Goal: Task Accomplishment & Management: Manage account settings

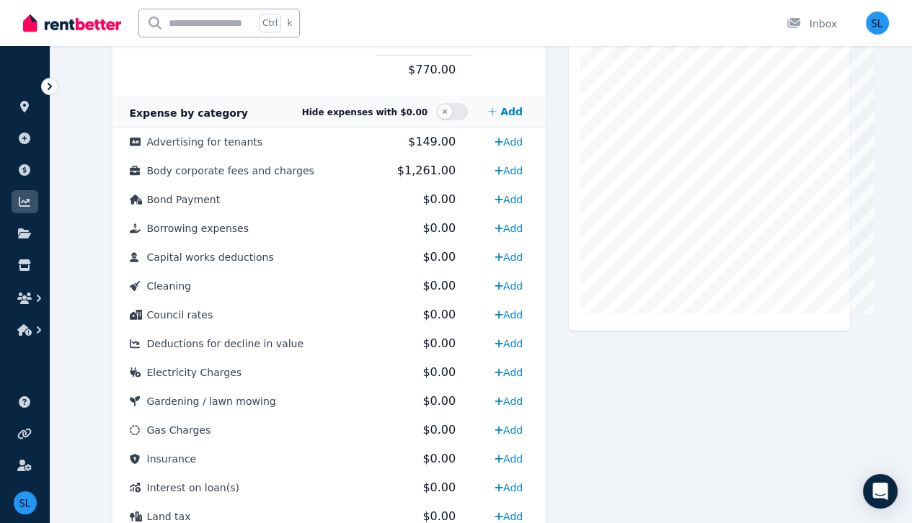
scroll to position [354, 0]
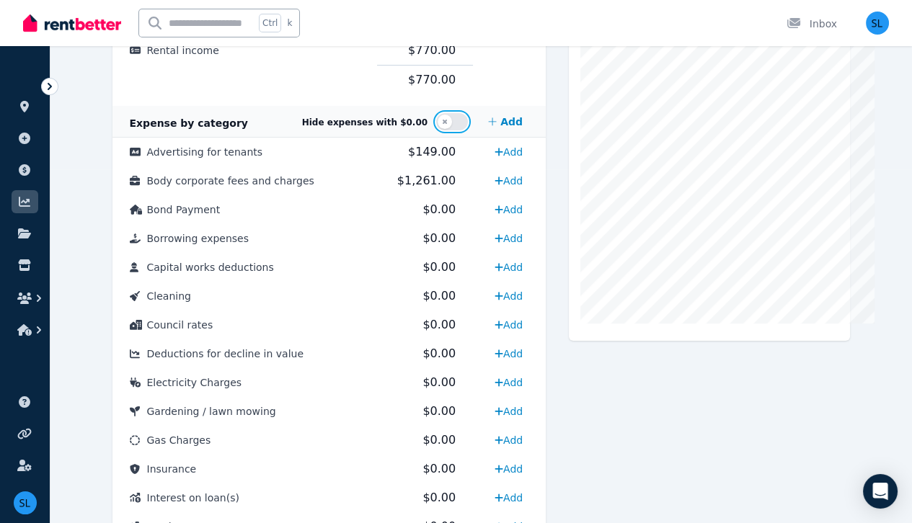
click at [468, 125] on button "button" at bounding box center [452, 121] width 32 height 17
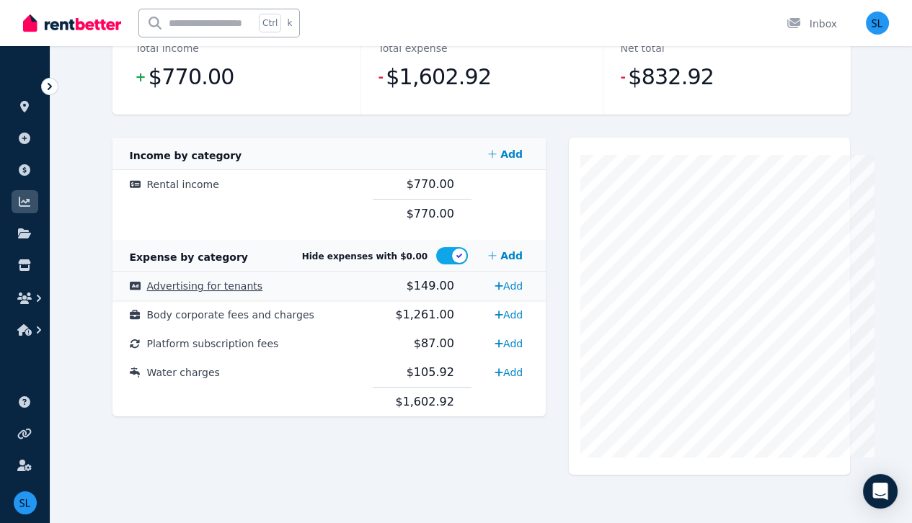
click at [172, 290] on span "Advertising for tenants" at bounding box center [205, 286] width 116 height 12
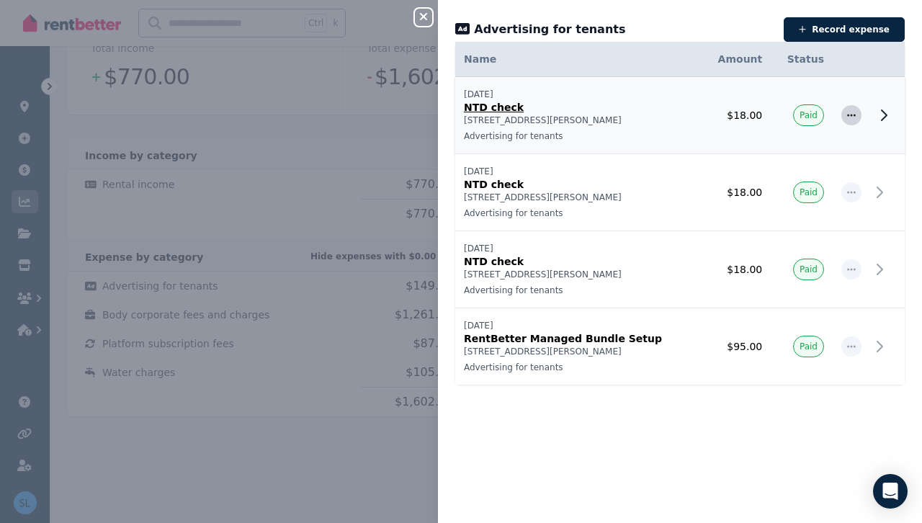
click at [847, 115] on icon "button" at bounding box center [851, 115] width 9 height 2
click at [788, 156] on span "Edit expense" at bounding box center [804, 154] width 92 height 17
select select "**********"
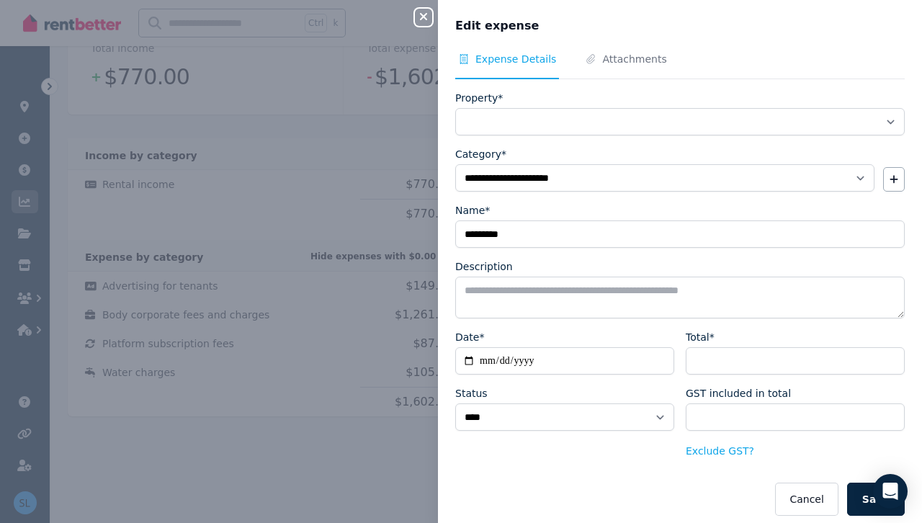
select select "**********"
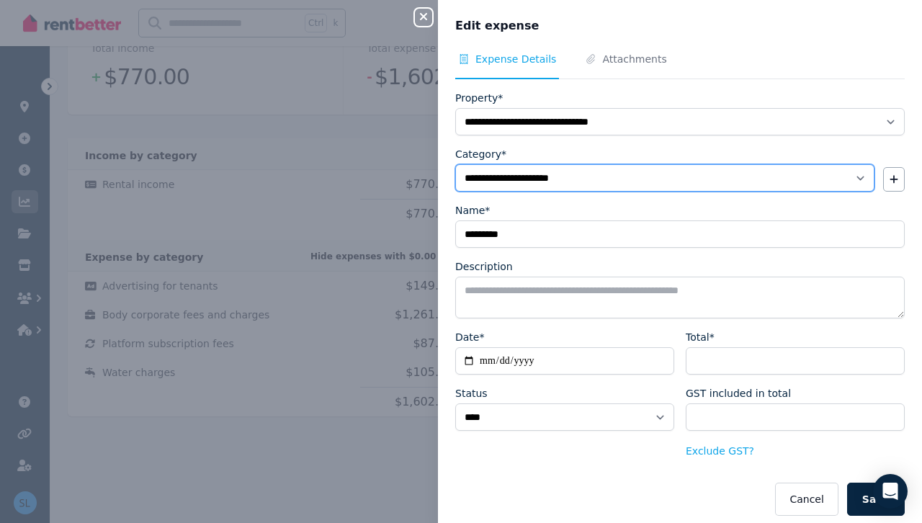
click at [849, 178] on select "**********" at bounding box center [664, 177] width 419 height 27
click at [850, 177] on select "**********" at bounding box center [664, 177] width 419 height 27
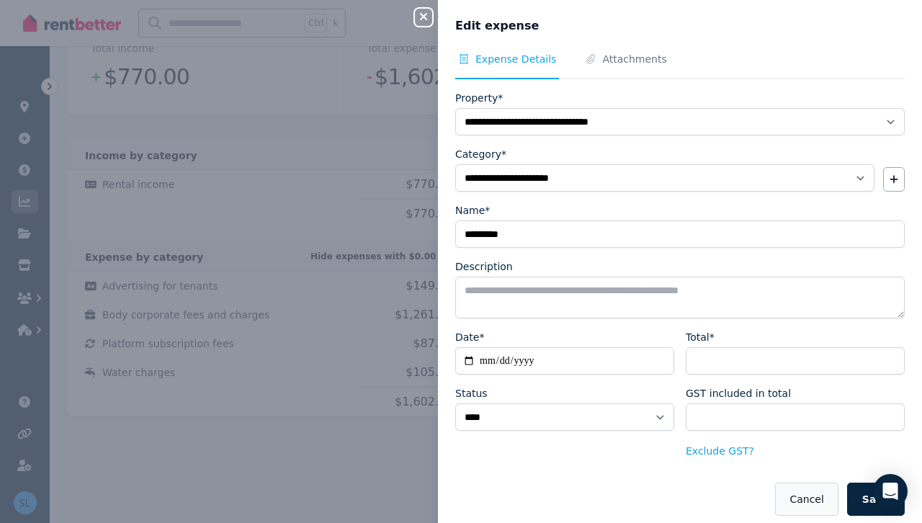
click at [809, 497] on button "Cancel" at bounding box center [806, 499] width 63 height 33
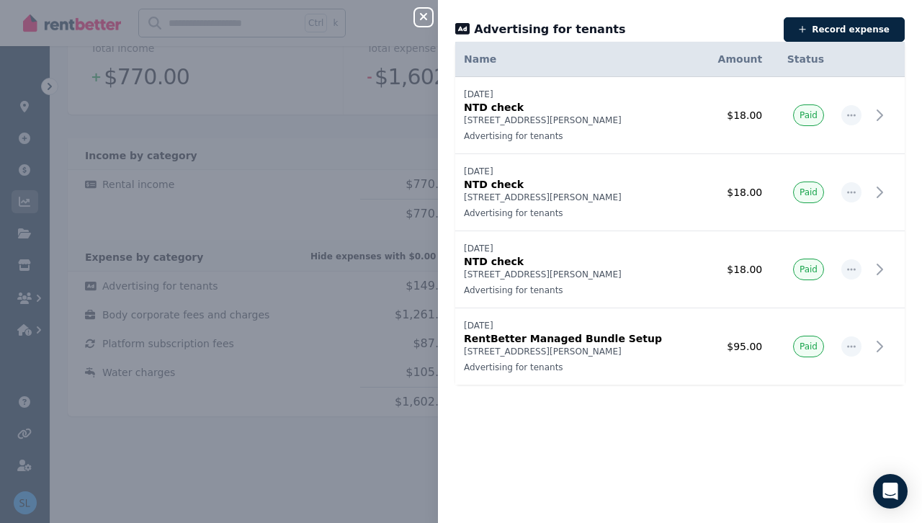
click at [369, 460] on div "Close panel Advertising for tenants Record expense Date Name Address Category A…" at bounding box center [461, 261] width 922 height 523
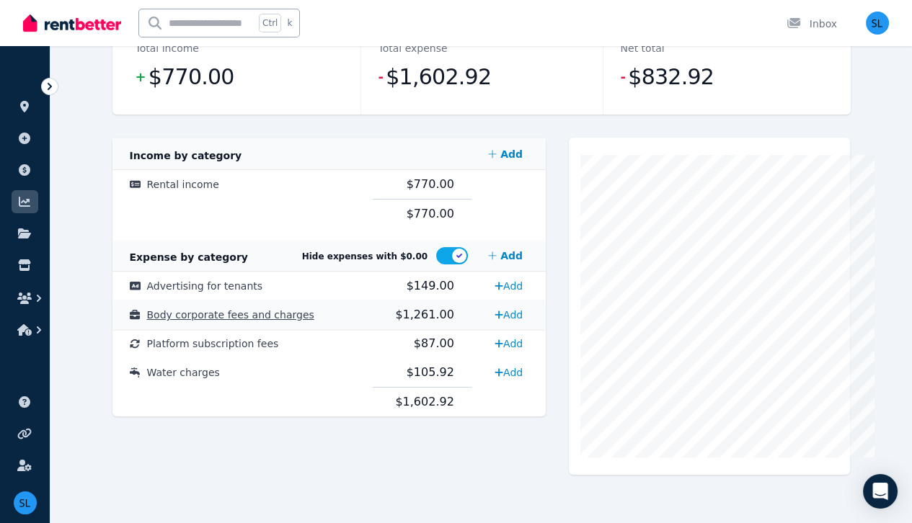
click at [195, 321] on span "Body corporate fees and charges" at bounding box center [230, 315] width 167 height 12
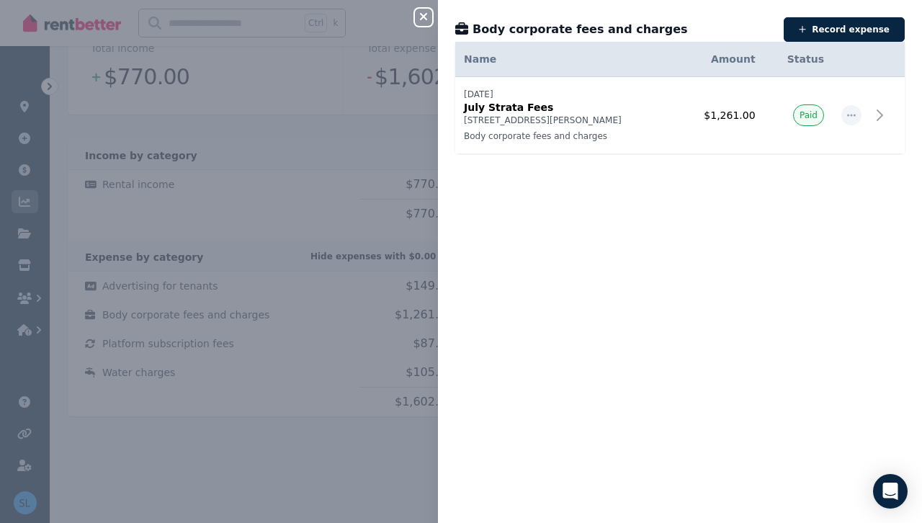
click at [423, 17] on icon "button" at bounding box center [423, 16] width 7 height 7
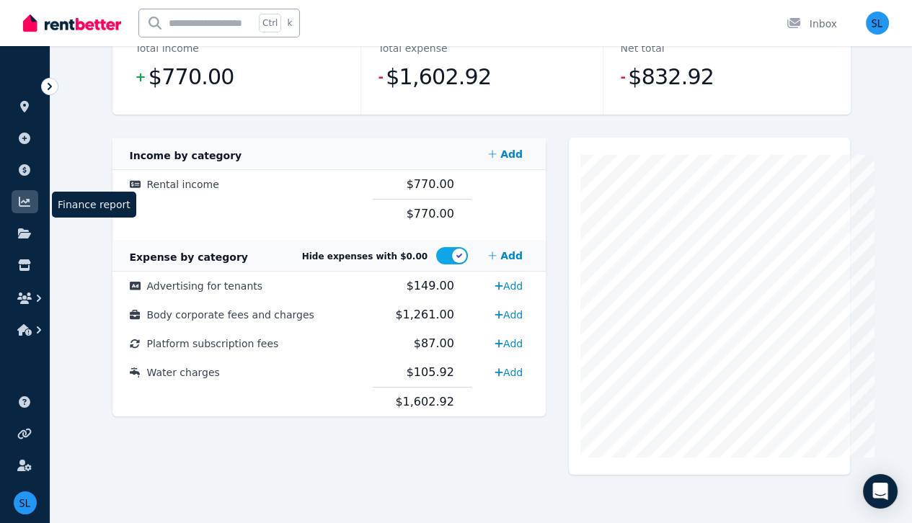
click at [23, 201] on icon at bounding box center [25, 202] width 12 height 10
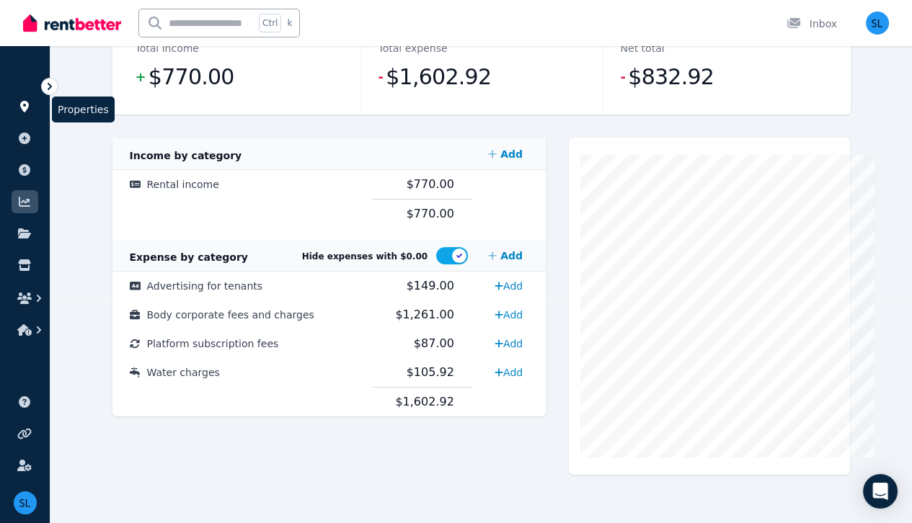
click at [21, 106] on icon at bounding box center [24, 107] width 9 height 12
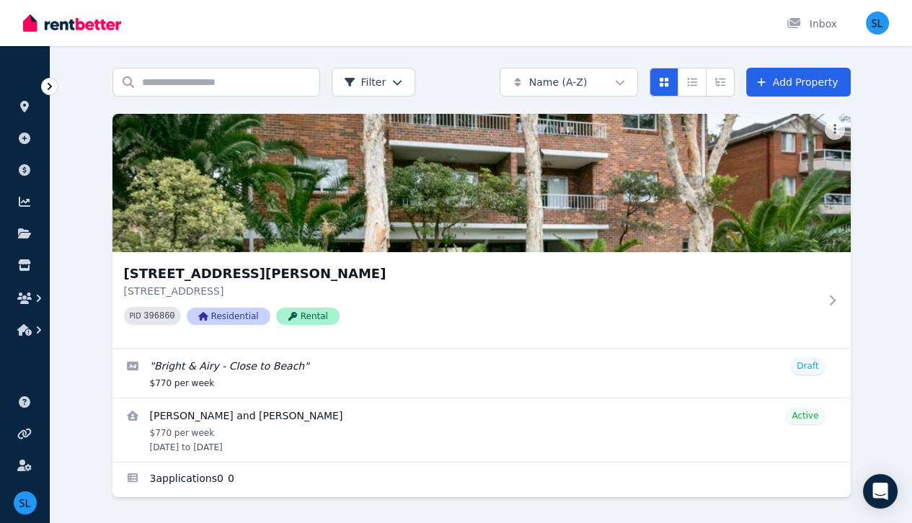
scroll to position [53, 0]
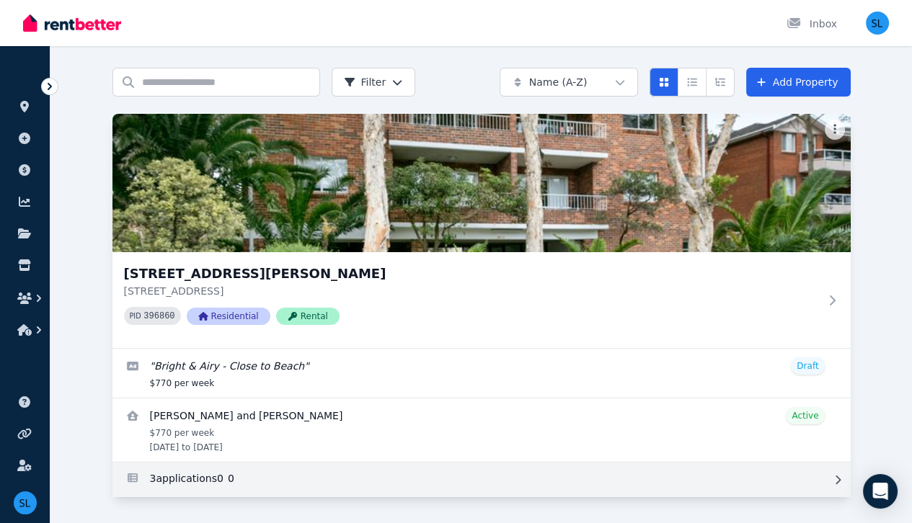
click at [155, 481] on link "Applications for Unit 5, 77-79 Elouera Rd, Cronulla" at bounding box center [481, 480] width 738 height 35
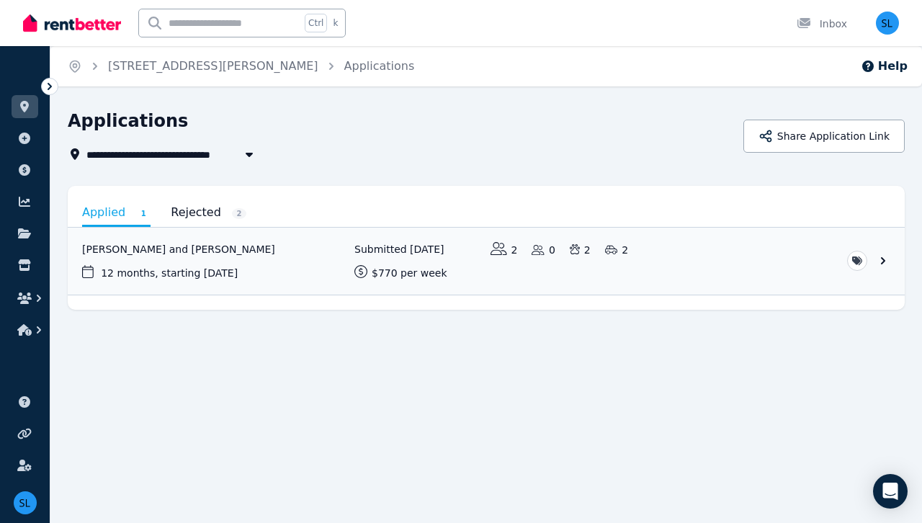
click at [198, 213] on link "Rejected 2" at bounding box center [209, 212] width 76 height 25
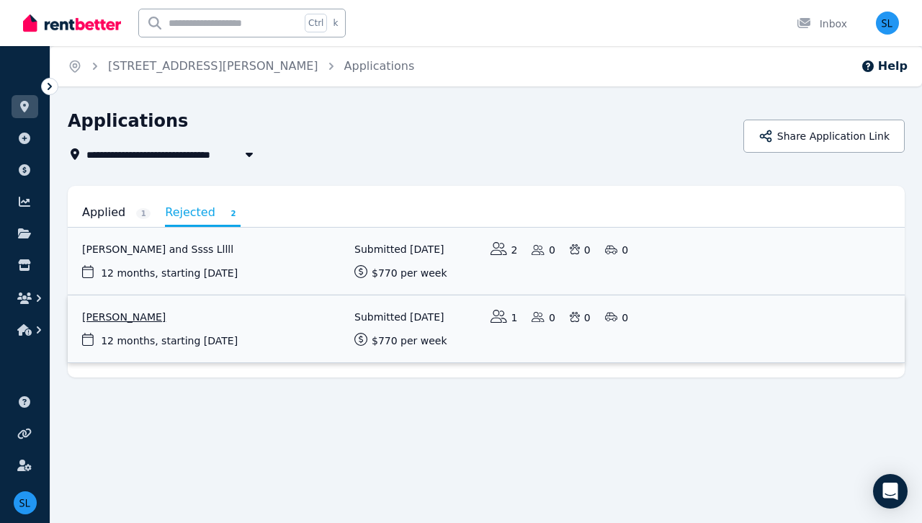
click at [643, 328] on link "View application: Deborah Shaw" at bounding box center [486, 328] width 837 height 67
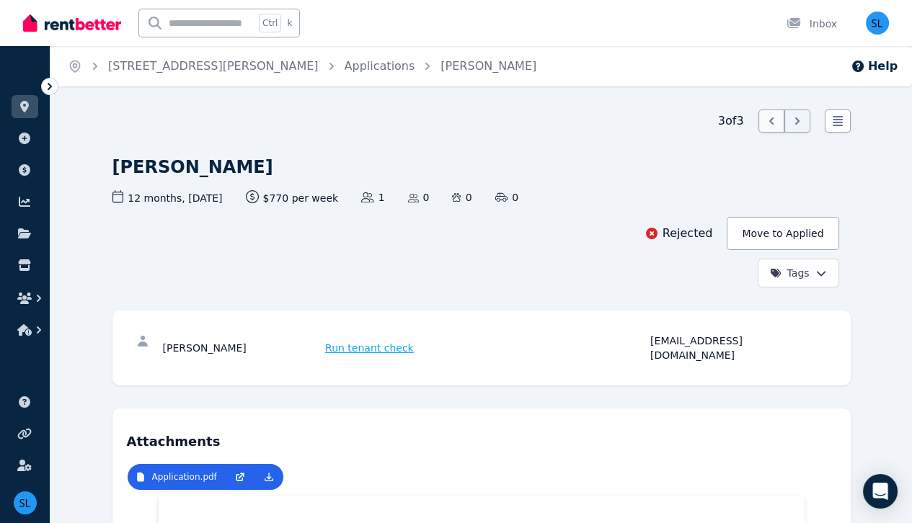
click at [778, 120] on icon at bounding box center [771, 121] width 14 height 14
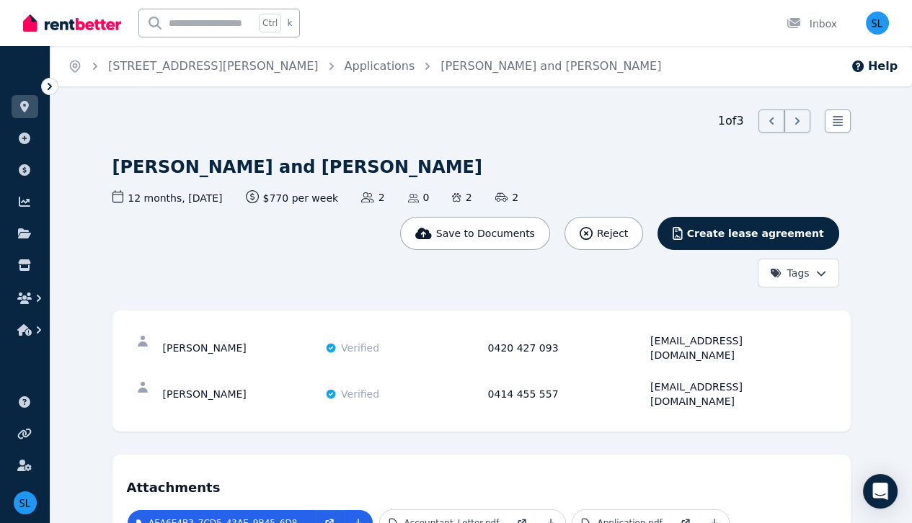
click at [778, 120] on icon at bounding box center [771, 121] width 14 height 14
click at [804, 123] on icon at bounding box center [797, 121] width 14 height 14
click at [52, 85] on icon at bounding box center [50, 86] width 14 height 14
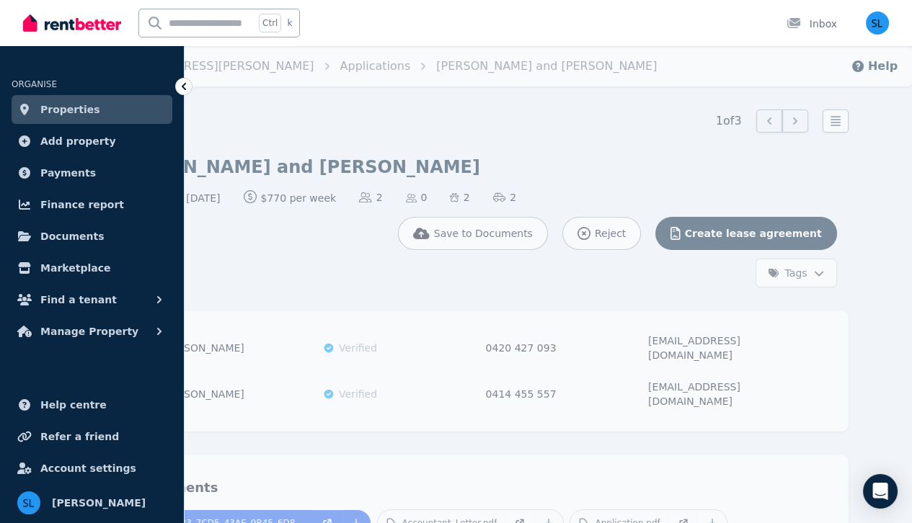
click at [183, 84] on icon at bounding box center [184, 86] width 14 height 14
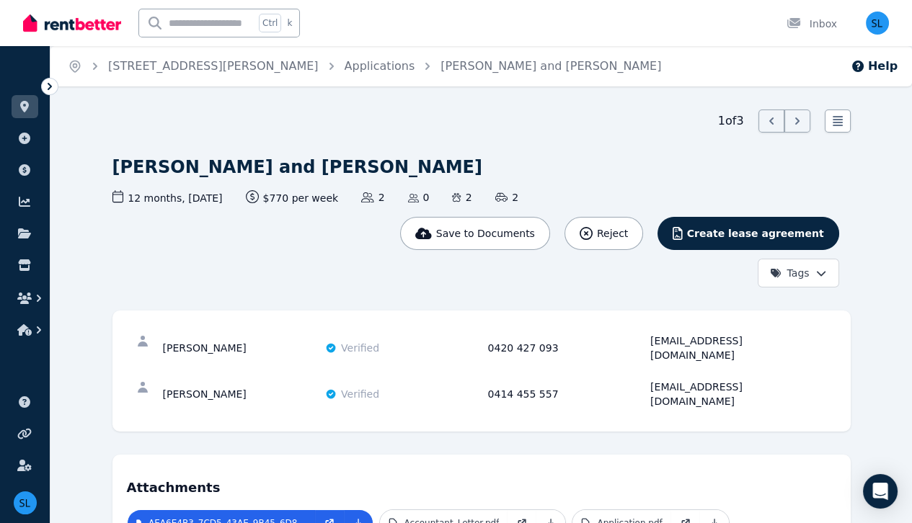
click at [804, 123] on icon at bounding box center [797, 121] width 14 height 14
click at [27, 327] on icon "button" at bounding box center [24, 330] width 14 height 12
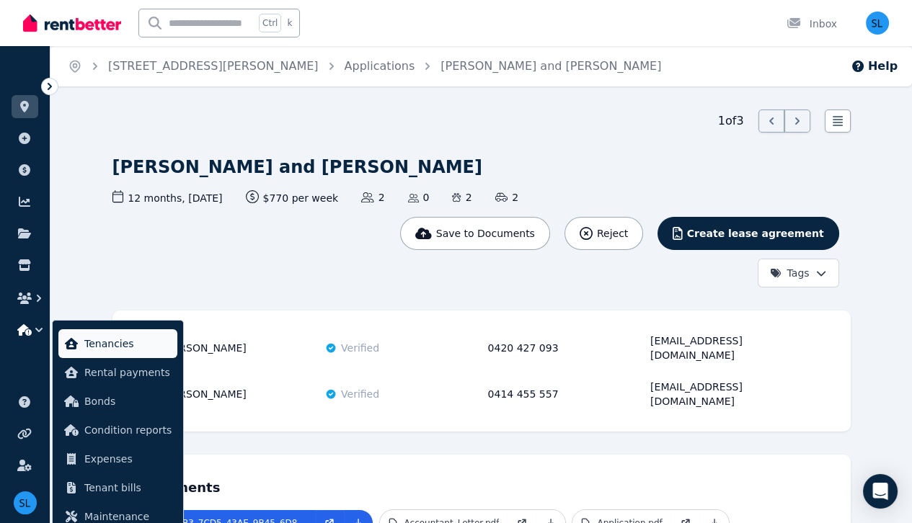
click at [110, 350] on span "Tenancies" at bounding box center [127, 343] width 87 height 17
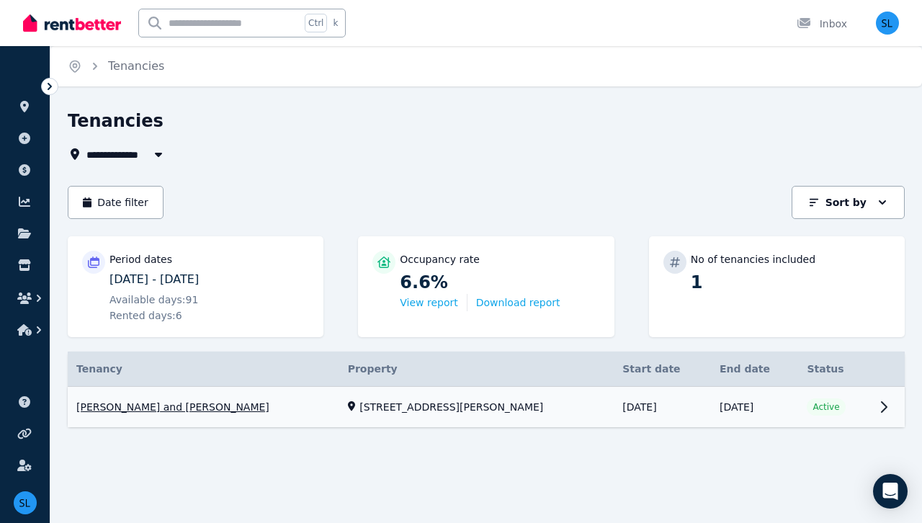
click at [885, 407] on link "View property details" at bounding box center [486, 407] width 837 height 41
